Goal: Information Seeking & Learning: Learn about a topic

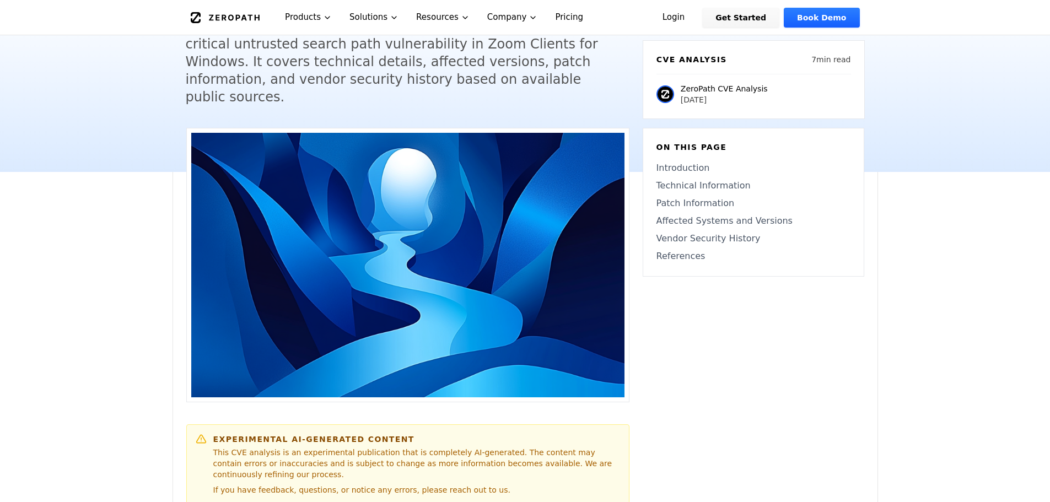
scroll to position [276, 0]
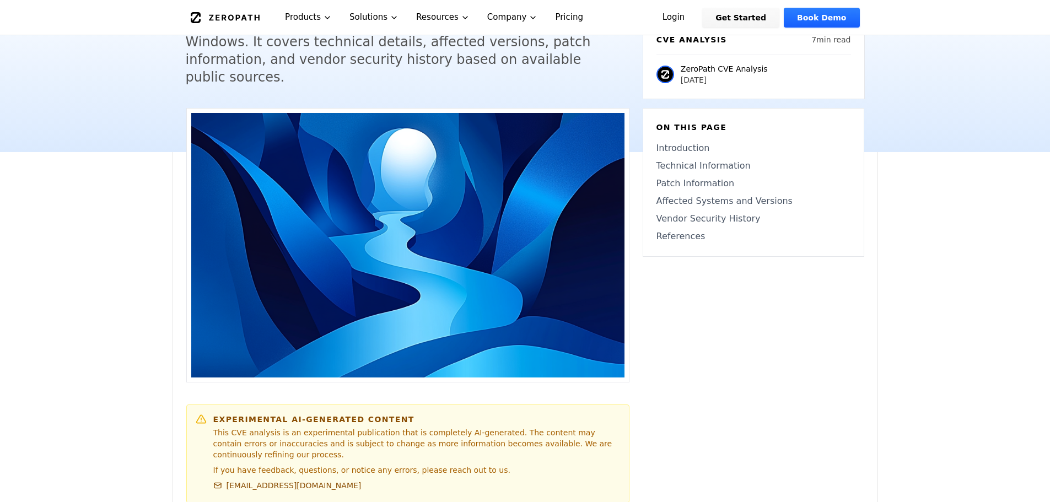
drag, startPoint x: 463, startPoint y: 351, endPoint x: 212, endPoint y: 368, distance: 251.4
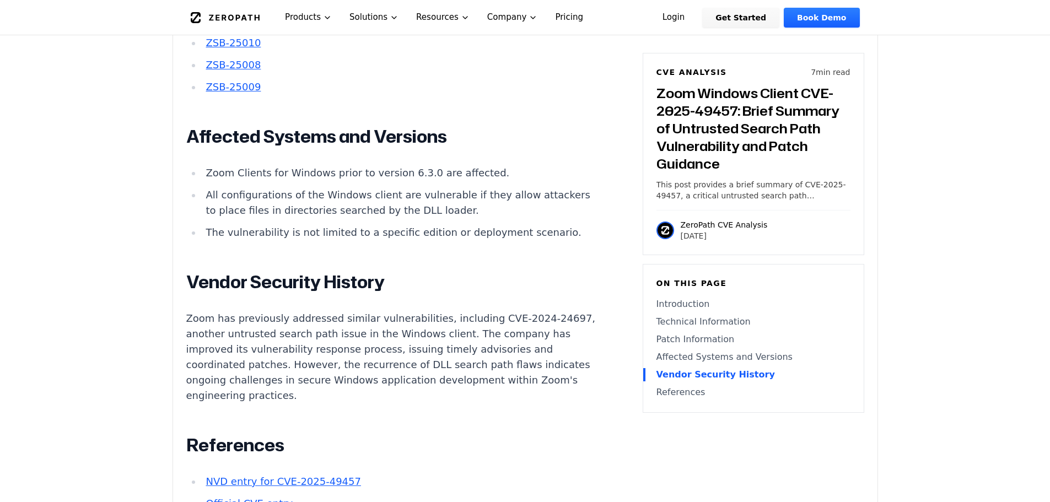
scroll to position [1489, 0]
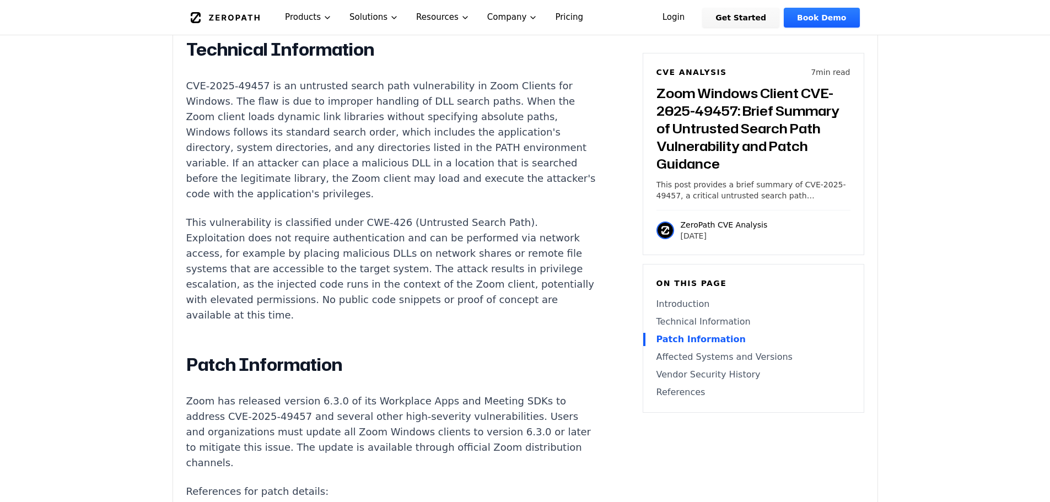
scroll to position [937, 0]
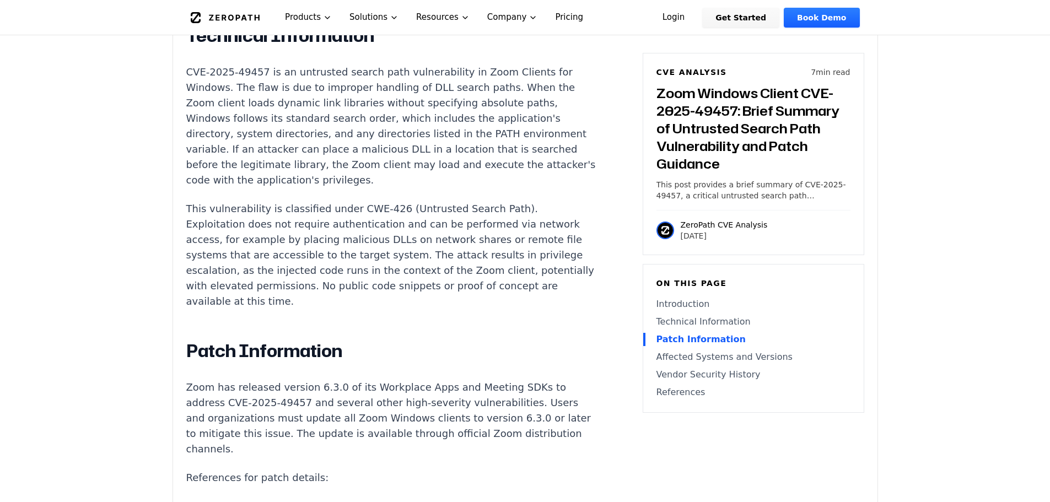
click at [256, 501] on link "Zoom Security Bulletin" at bounding box center [263, 507] width 114 height 12
